Goal: Transaction & Acquisition: Purchase product/service

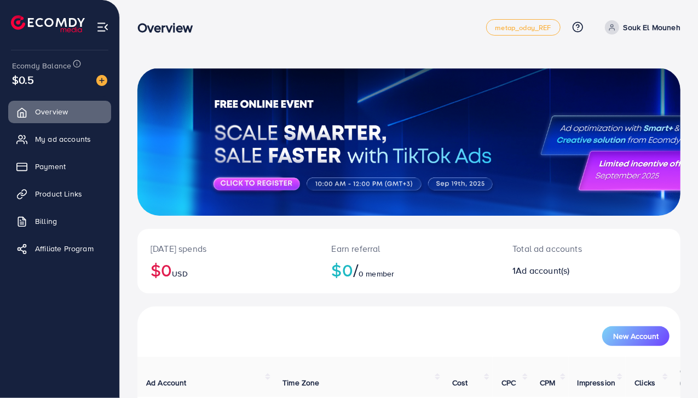
click at [101, 79] on img at bounding box center [101, 80] width 11 height 11
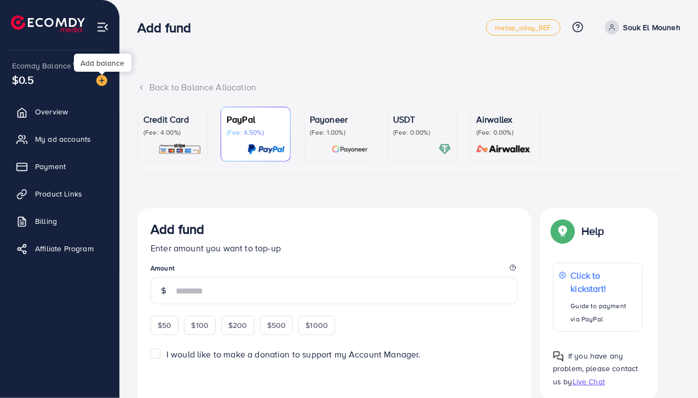
click at [164, 147] on img at bounding box center [179, 149] width 43 height 13
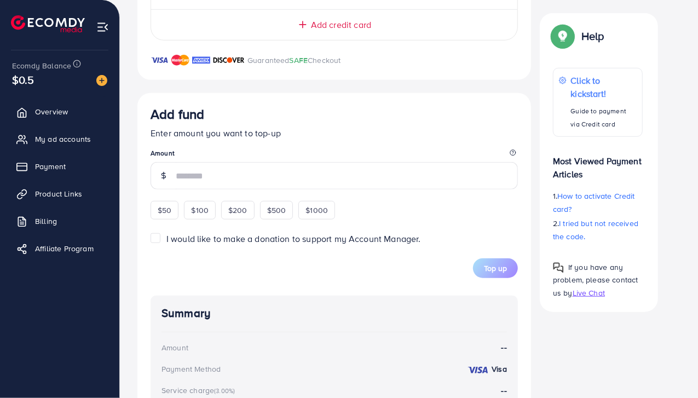
scroll to position [347, 0]
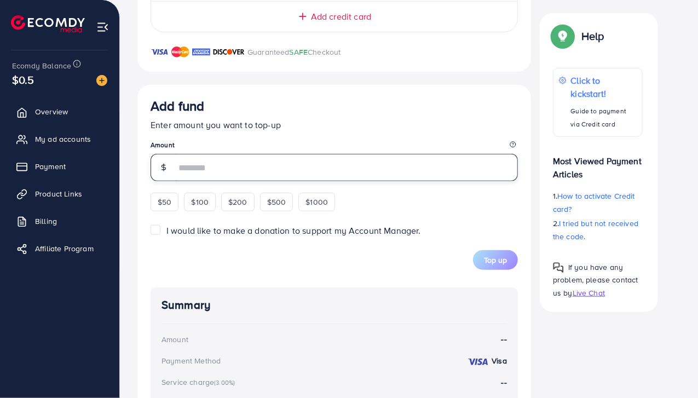
click at [189, 165] on input "number" at bounding box center [347, 167] width 342 height 27
click at [465, 109] on div "Add fund" at bounding box center [333, 108] width 367 height 20
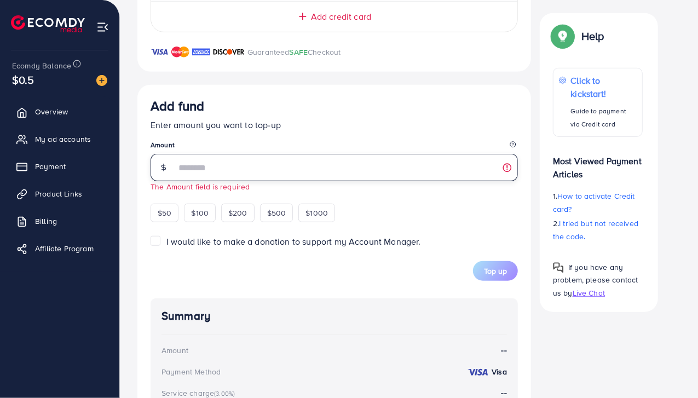
click at [334, 161] on input "number" at bounding box center [347, 167] width 342 height 27
